Goal: Task Accomplishment & Management: Manage account settings

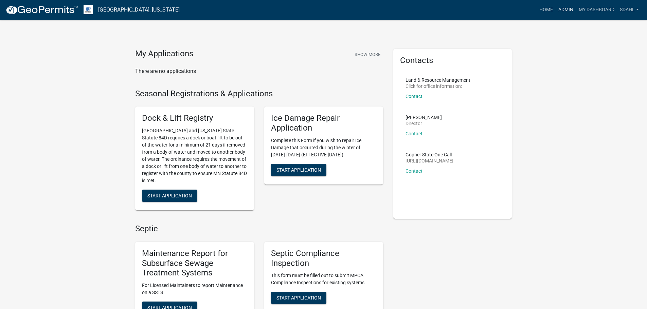
click at [566, 6] on link "Admin" at bounding box center [565, 9] width 20 height 13
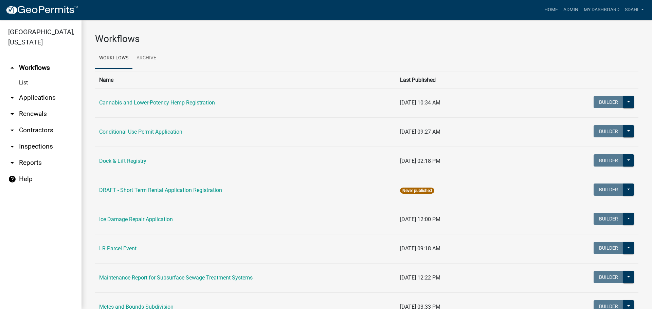
click at [43, 95] on link "arrow_drop_down Applications" at bounding box center [40, 98] width 81 height 16
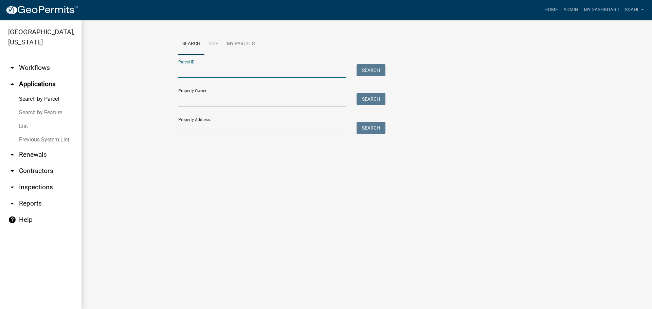
click at [209, 70] on input "Parcel ID:" at bounding box center [262, 71] width 168 height 14
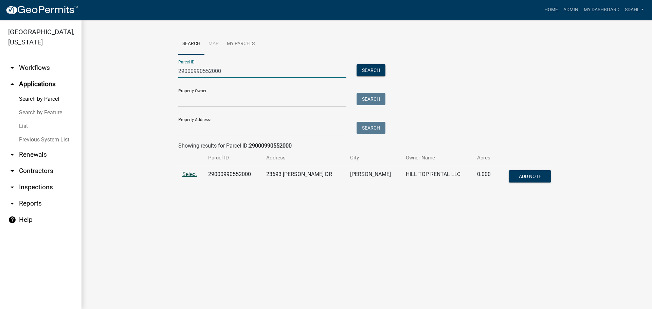
type input "29000990552000"
click at [190, 174] on span "Select" at bounding box center [189, 174] width 15 height 6
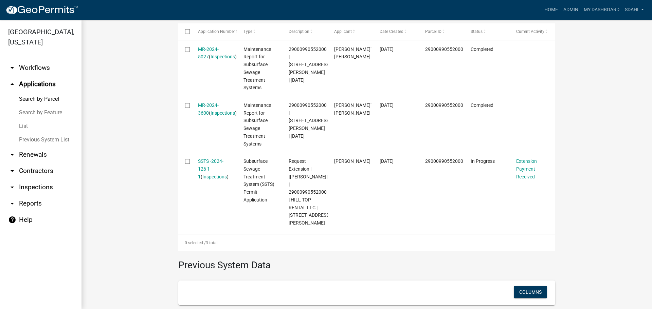
scroll to position [238, 0]
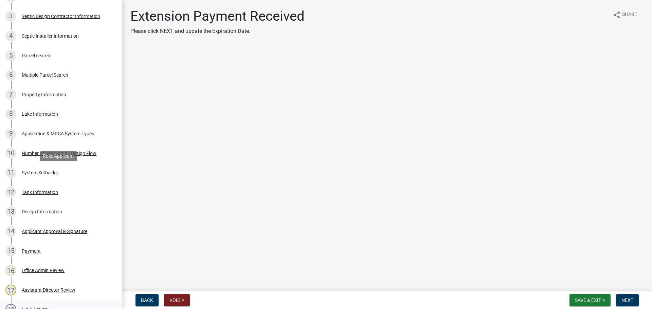
scroll to position [34, 0]
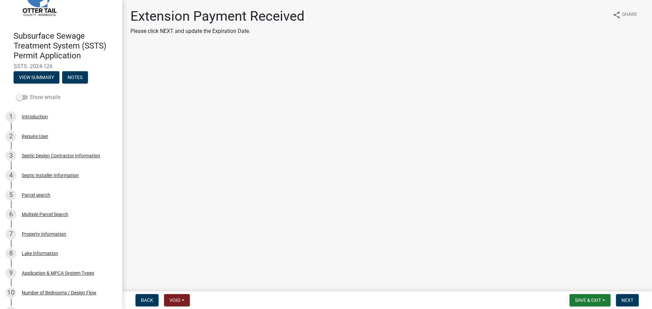
click at [22, 97] on span at bounding box center [22, 97] width 12 height 5
click at [30, 93] on input "Show emails" at bounding box center [30, 93] width 0 height 0
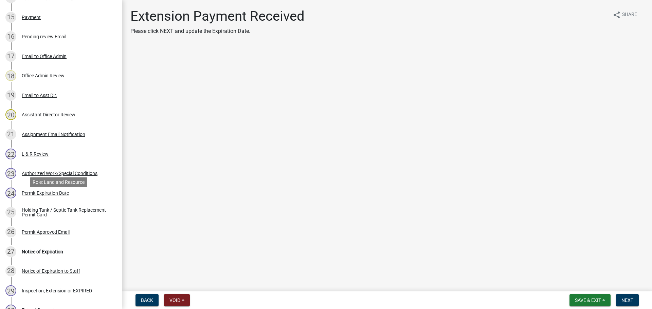
scroll to position [575, 0]
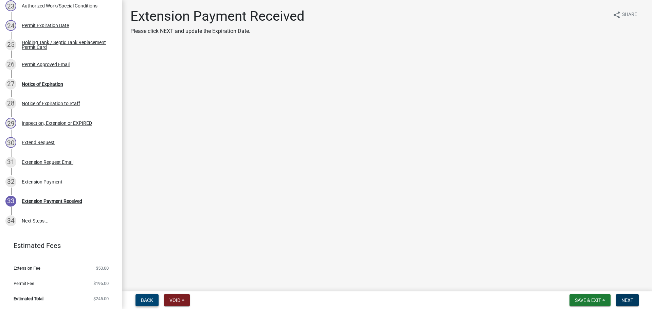
click at [147, 300] on span "Back" at bounding box center [147, 300] width 12 height 5
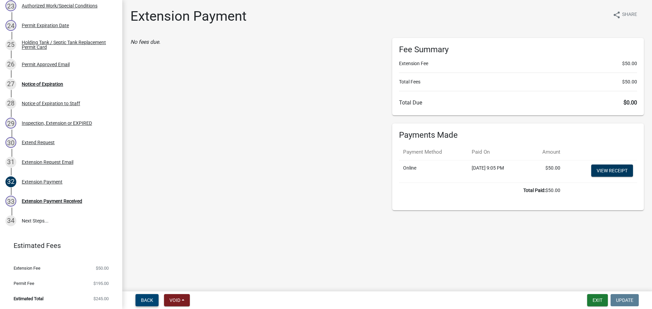
click at [147, 300] on span "Back" at bounding box center [147, 300] width 12 height 5
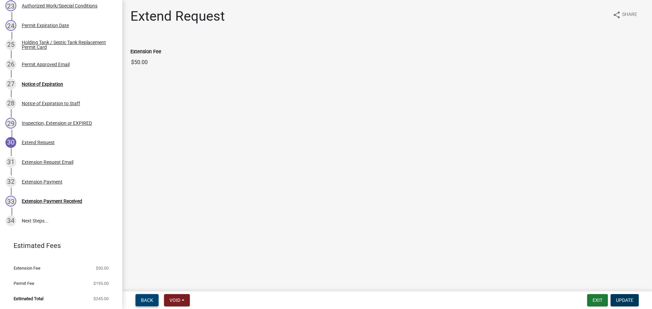
click at [147, 300] on span "Back" at bounding box center [147, 300] width 12 height 5
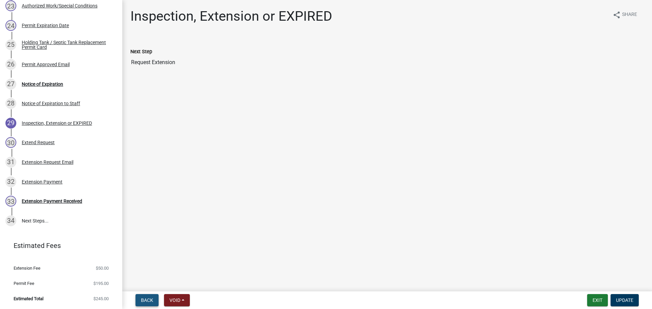
click at [147, 300] on span "Back" at bounding box center [147, 300] width 12 height 5
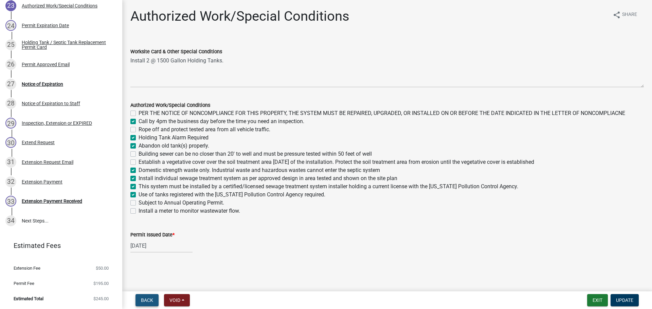
click at [147, 300] on span "Back" at bounding box center [147, 300] width 12 height 5
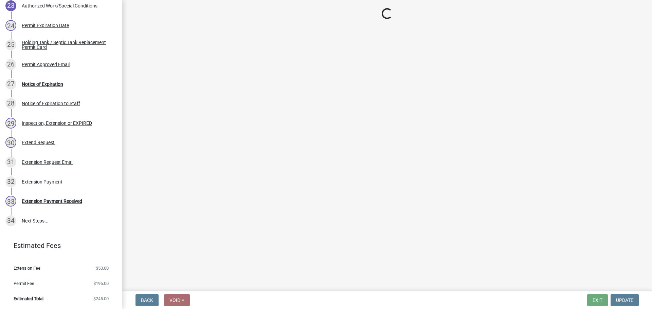
scroll to position [574, 0]
select select "e1d2cacb-a6d3-46ed-8bf4-5d9ea4660414"
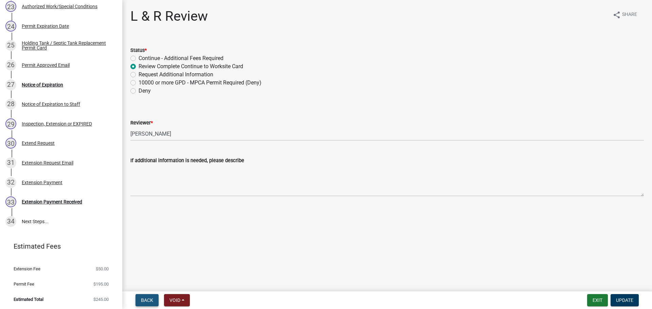
click at [147, 300] on span "Back" at bounding box center [147, 300] width 12 height 5
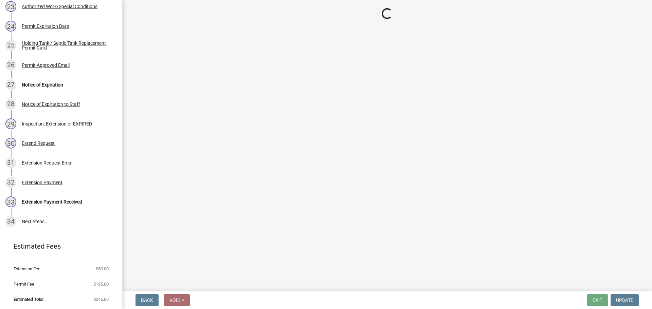
select select "587f38f5-c90e-4c12-9e10-d3e23909bbca"
select select "b1ab52ec-9759-48a2-a5bb-a8b7da6cd639"
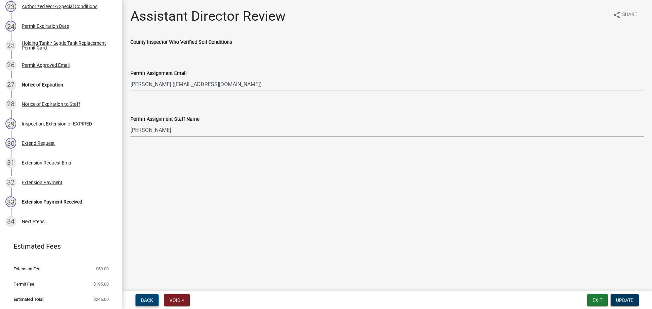
scroll to position [575, 0]
click at [60, 160] on div "Extension Request Email" at bounding box center [48, 162] width 52 height 5
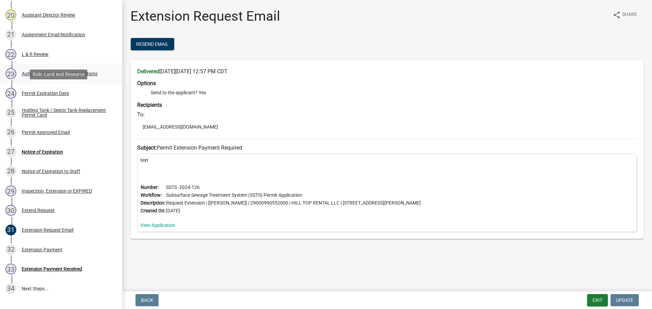
scroll to position [473, 0]
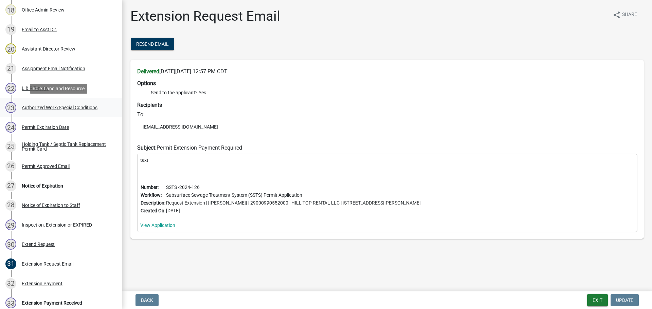
click at [59, 106] on div "Authorized Work/Special Conditions" at bounding box center [60, 107] width 76 height 5
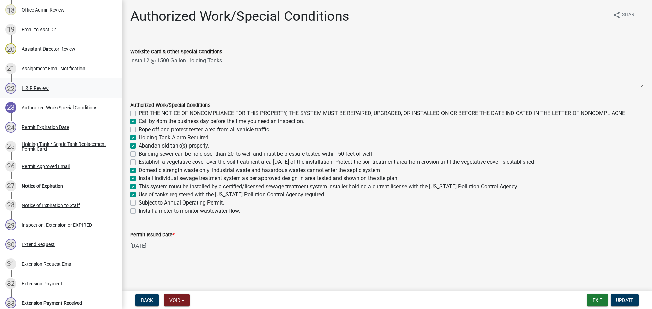
click at [34, 87] on div "L & R Review" at bounding box center [35, 88] width 27 height 5
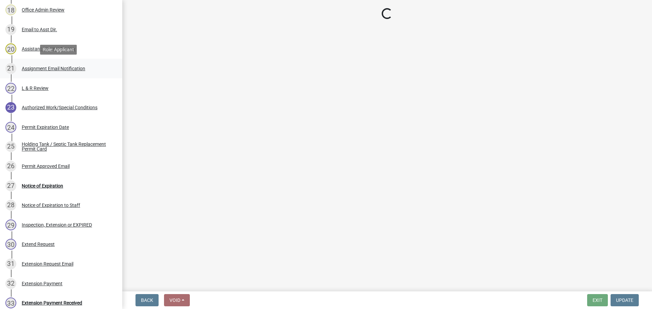
select select "e1d2cacb-a6d3-46ed-8bf4-5d9ea4660414"
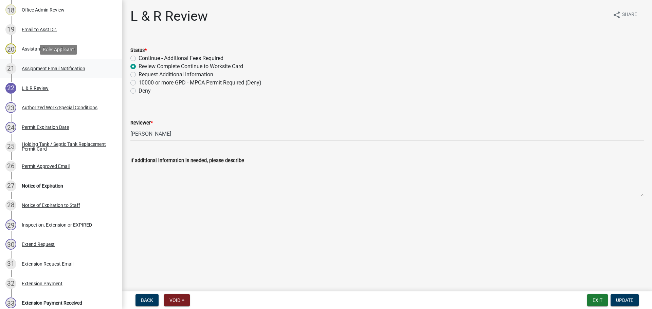
click at [52, 67] on div "Assignment Email Notification" at bounding box center [53, 68] width 63 height 5
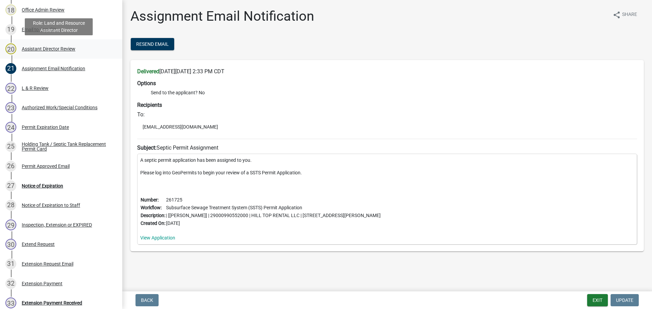
click at [45, 48] on div "Assistant Director Review" at bounding box center [49, 49] width 54 height 5
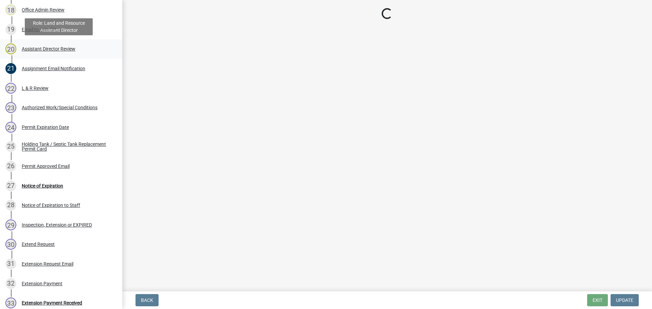
select select "587f38f5-c90e-4c12-9e10-d3e23909bbca"
select select "b1ab52ec-9759-48a2-a5bb-a8b7da6cd639"
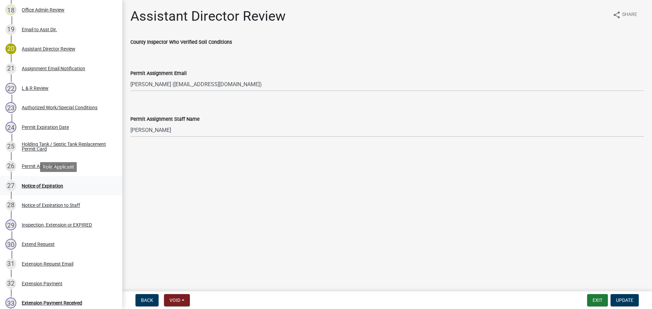
click at [42, 186] on div "Notice of Expiration" at bounding box center [42, 186] width 41 height 5
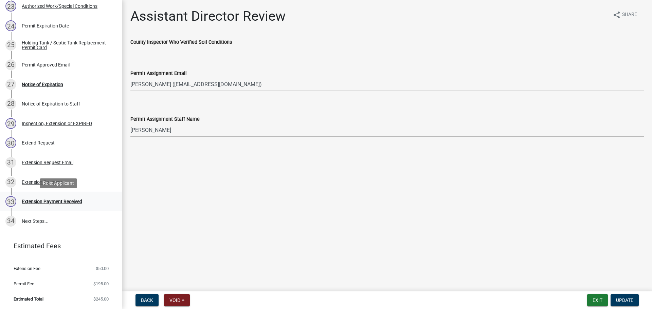
scroll to position [575, 0]
click at [58, 200] on div "Extension Payment Received" at bounding box center [52, 201] width 60 height 5
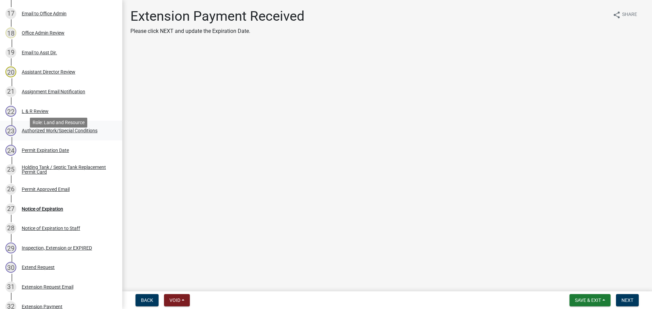
scroll to position [439, 0]
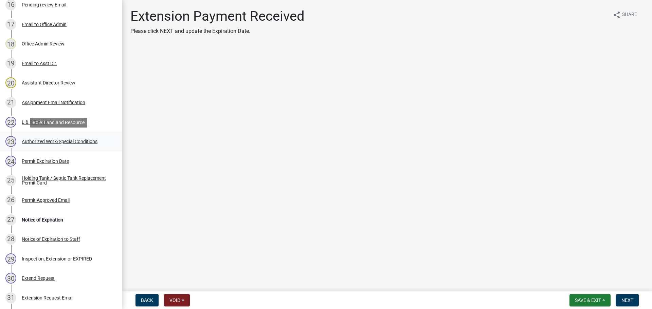
click at [57, 141] on div "Authorized Work/Special Conditions" at bounding box center [60, 141] width 76 height 5
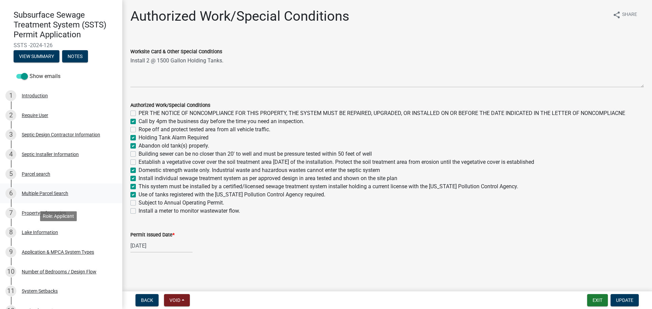
scroll to position [0, 0]
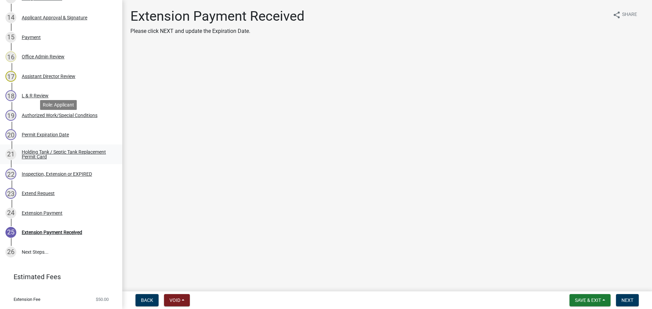
scroll to position [419, 0]
